Goal: Information Seeking & Learning: Learn about a topic

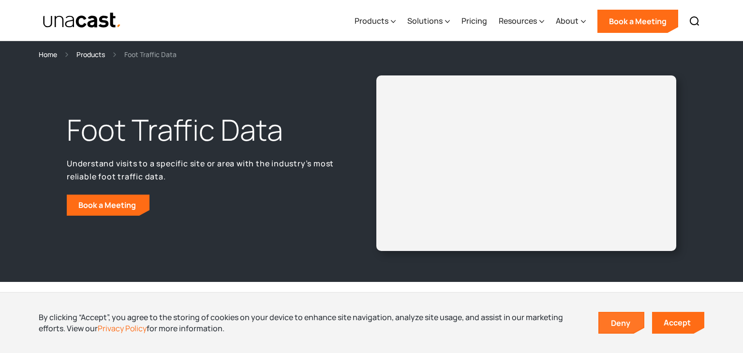
click at [604, 327] on link "Deny" at bounding box center [622, 323] width 45 height 20
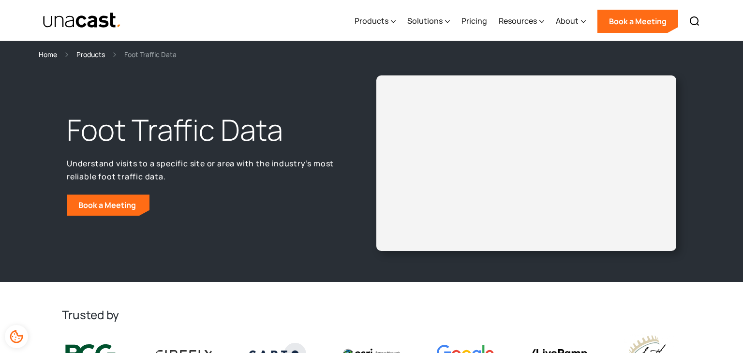
click at [205, 265] on div "Foot Traffic Data Understand visits to a specific site or area with the industr…" at bounding box center [371, 171] width 743 height 222
click at [29, 244] on div "Foot Traffic Data Understand visits to a specific site or area with the industr…" at bounding box center [371, 171] width 743 height 222
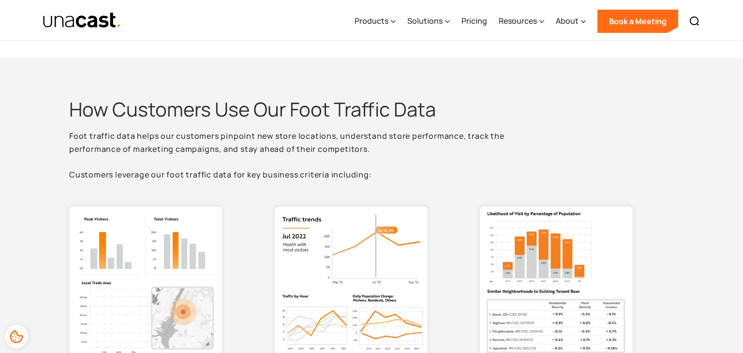
scroll to position [348, 0]
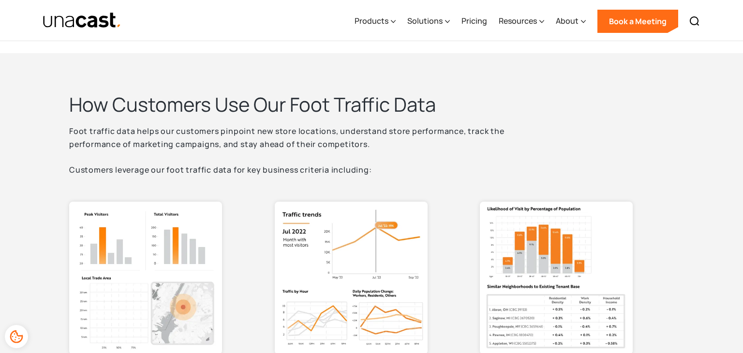
click at [76, 133] on p "Foot traffic data helps our customers pinpoint new store locations, understand …" at bounding box center [311, 151] width 484 height 52
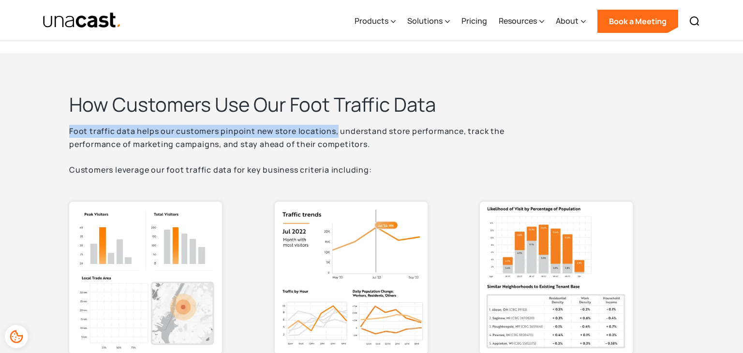
copy p "Foot traffic data helps our customers pinpoint new store locations,"
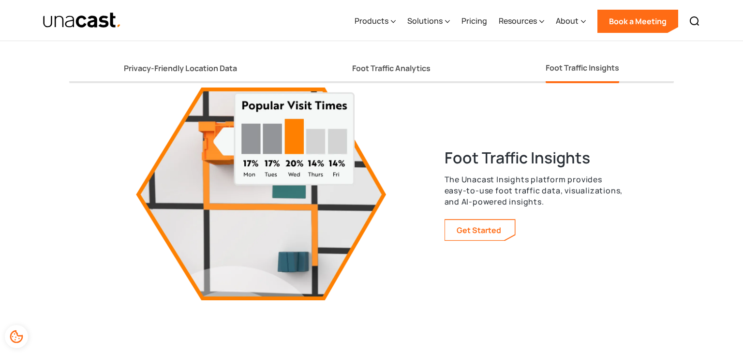
scroll to position [1800, 0]
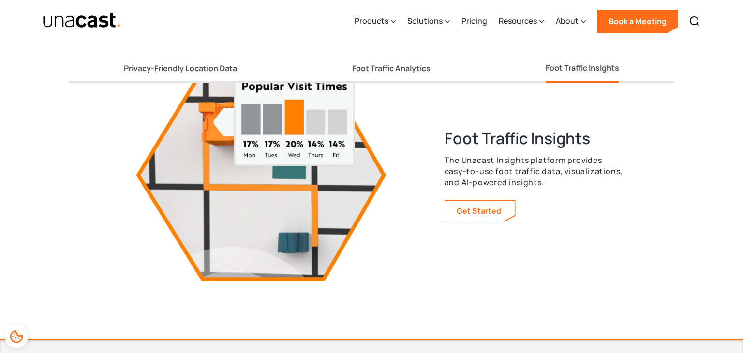
click at [450, 158] on p "The Unacast Insights platform provides easy-to-use foot traffic data, visualiza…" at bounding box center [535, 171] width 180 height 33
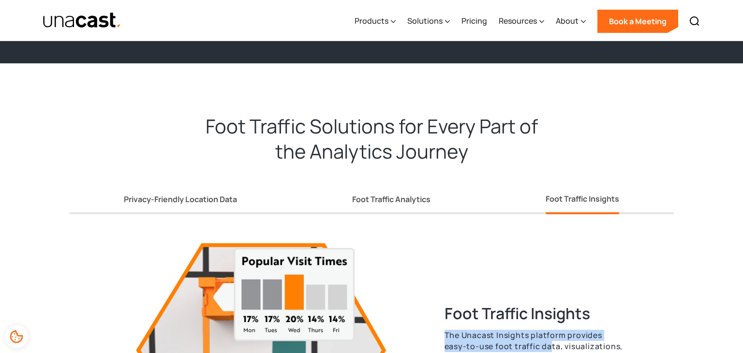
scroll to position [1626, 0]
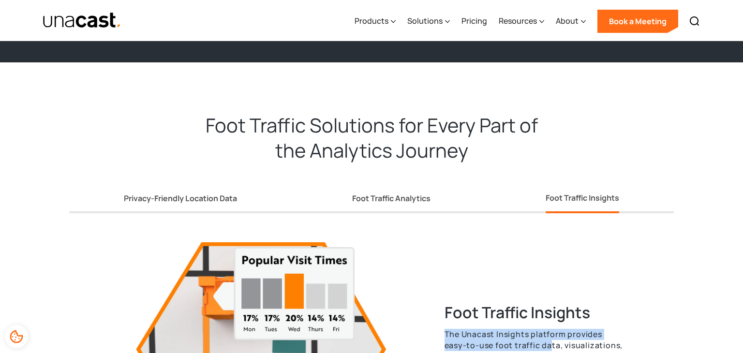
click at [211, 123] on h2 "Foot Traffic Solutions for Every Part of the Analytics Journey" at bounding box center [371, 132] width 387 height 62
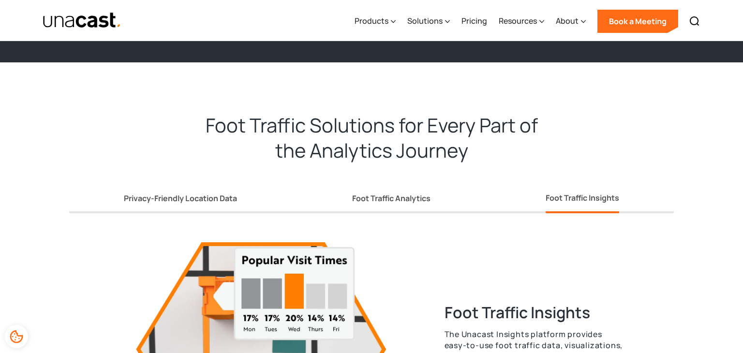
click at [211, 123] on h2 "Foot Traffic Solutions for Every Part of the Analytics Journey" at bounding box center [371, 132] width 387 height 62
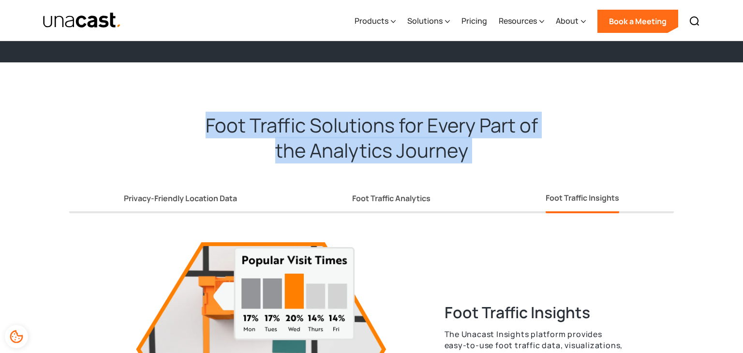
copy h2 "Foot Traffic Solutions for Every Part of the Analytics Journey"
click at [152, 199] on div "Privacy-Friendly Location Data" at bounding box center [180, 199] width 113 height 10
click at [148, 194] on div "Privacy-Friendly Location Data" at bounding box center [180, 199] width 113 height 10
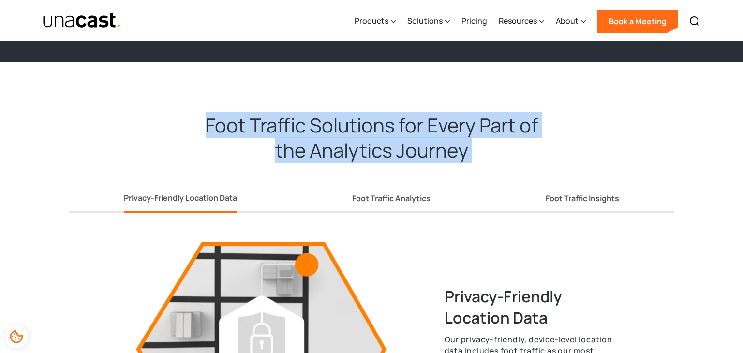
click at [0, 273] on div "Foot Traffic Solutions for Every Part of the Analytics Journey Privacy-Friendly…" at bounding box center [371, 287] width 743 height 451
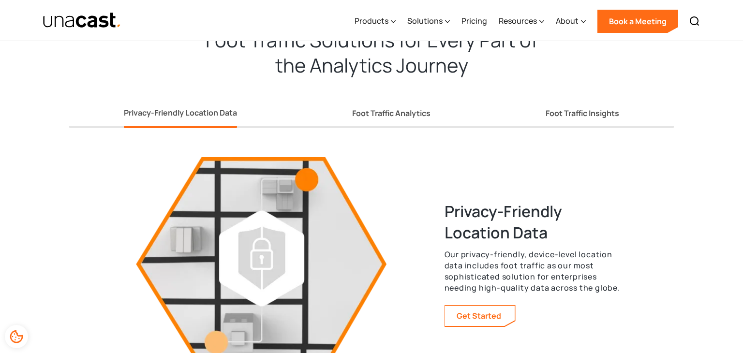
scroll to position [1665, 0]
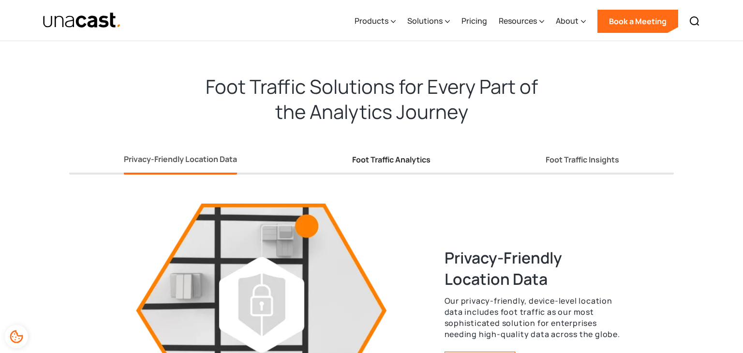
click at [408, 160] on div "Foot Traffic Analytics" at bounding box center [391, 160] width 78 height 10
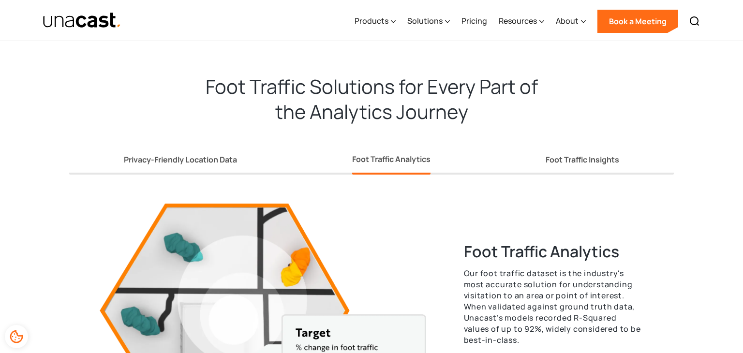
click at [693, 244] on div "Foot Traffic Solutions for Every Part of the Analytics Journey Privacy-Friendly…" at bounding box center [371, 249] width 743 height 451
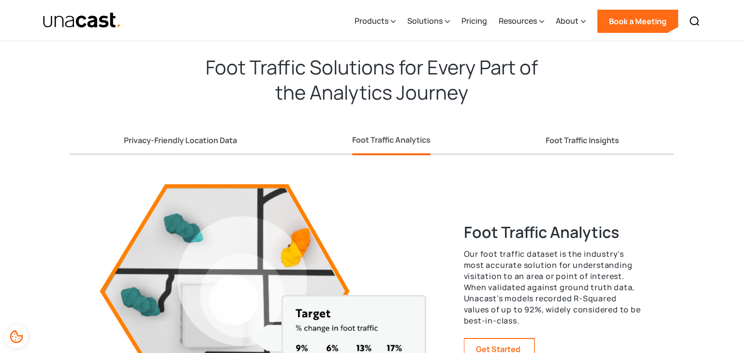
scroll to position [1723, 0]
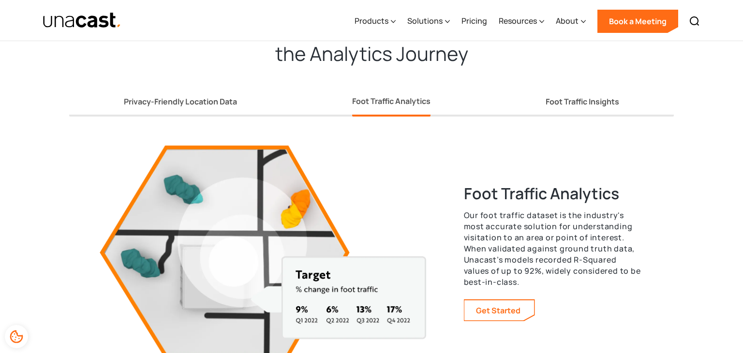
click at [466, 218] on p "Our foot traffic dataset is the industry's most accurate solution for understan…" at bounding box center [554, 249] width 180 height 78
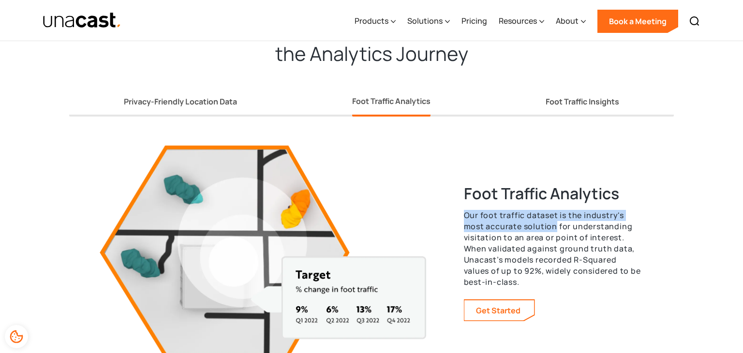
copy p "Our foot traffic dataset is the industry's most accurate solution"
